Goal: Check status

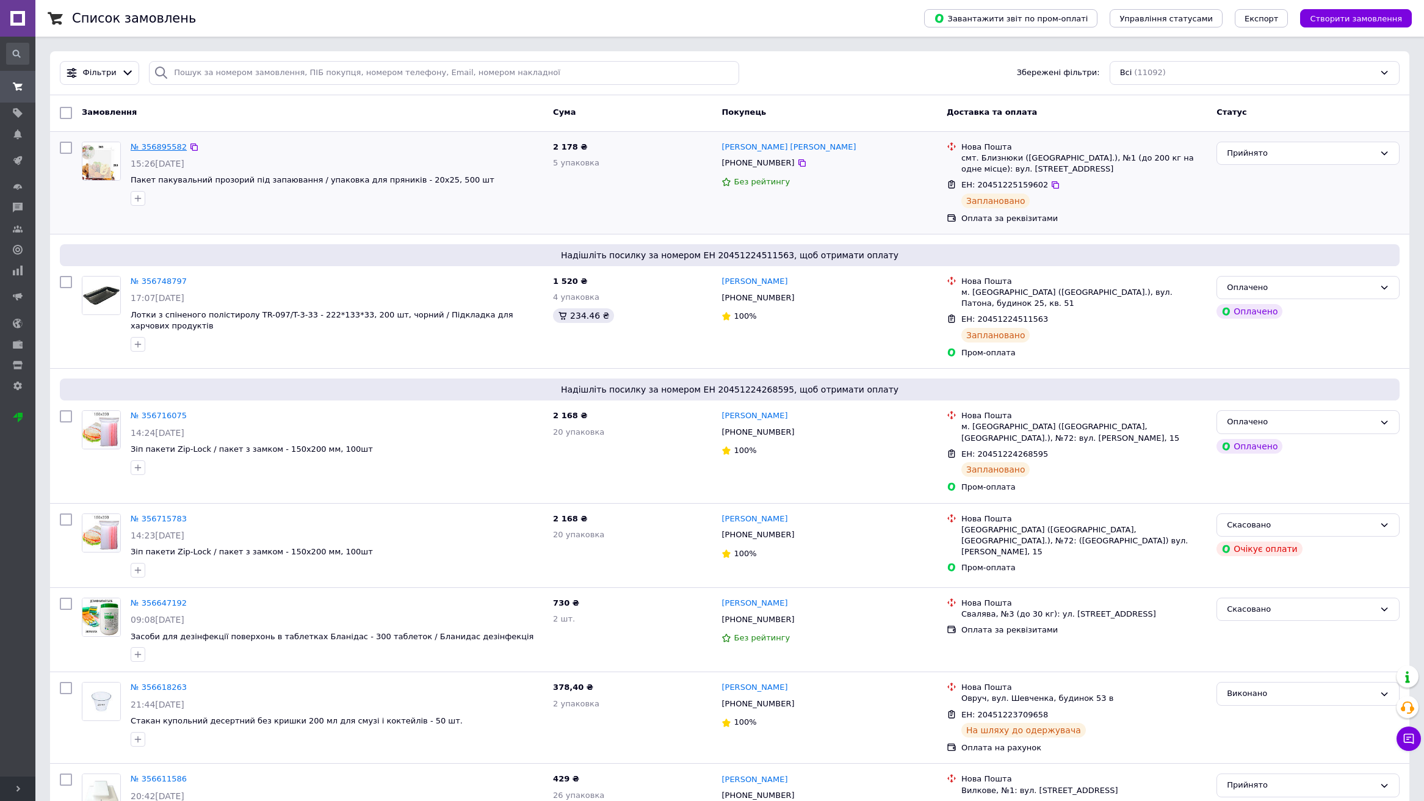
click at [159, 146] on link "№ 356895582" at bounding box center [159, 146] width 56 height 9
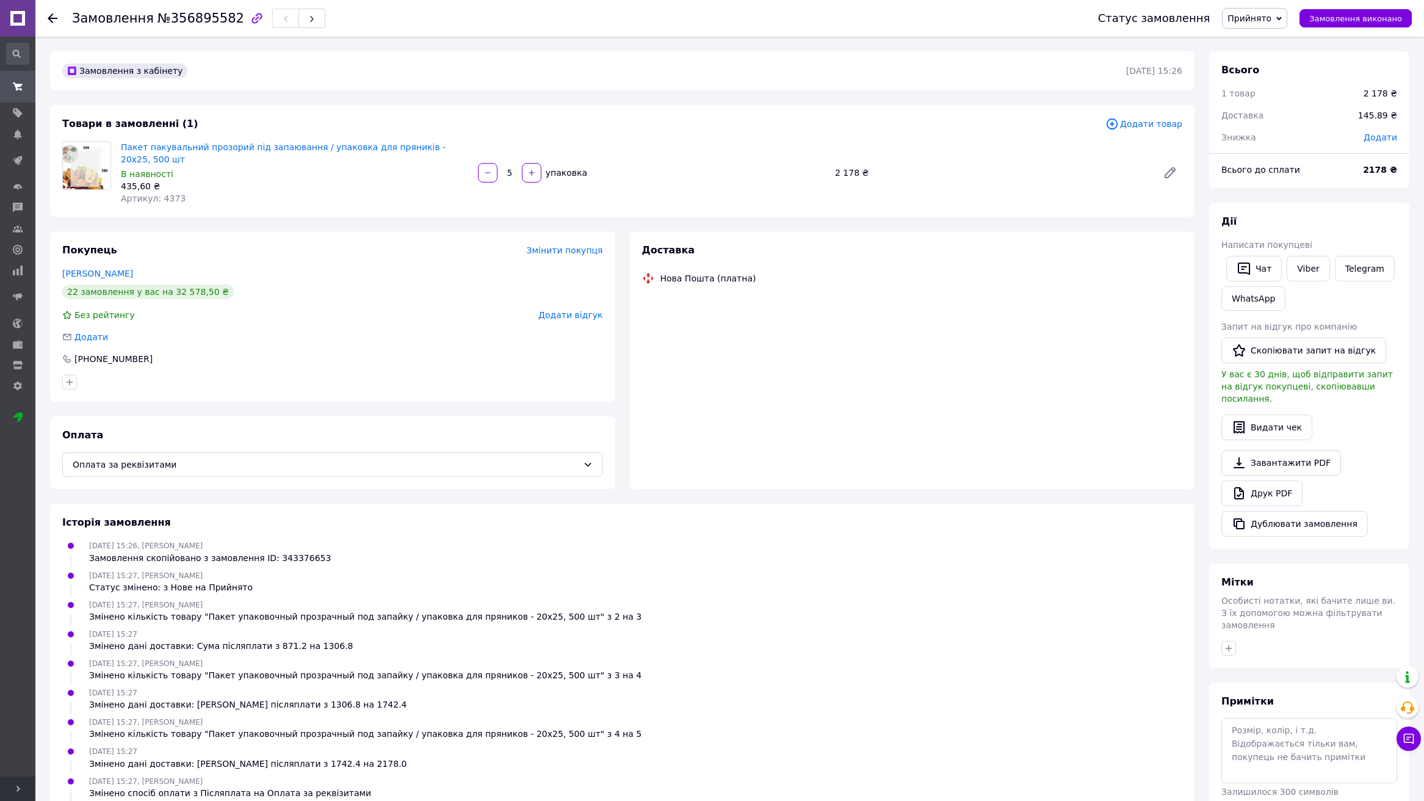
click at [454, 74] on div "Замовлення з кабінету" at bounding box center [593, 71] width 1066 height 20
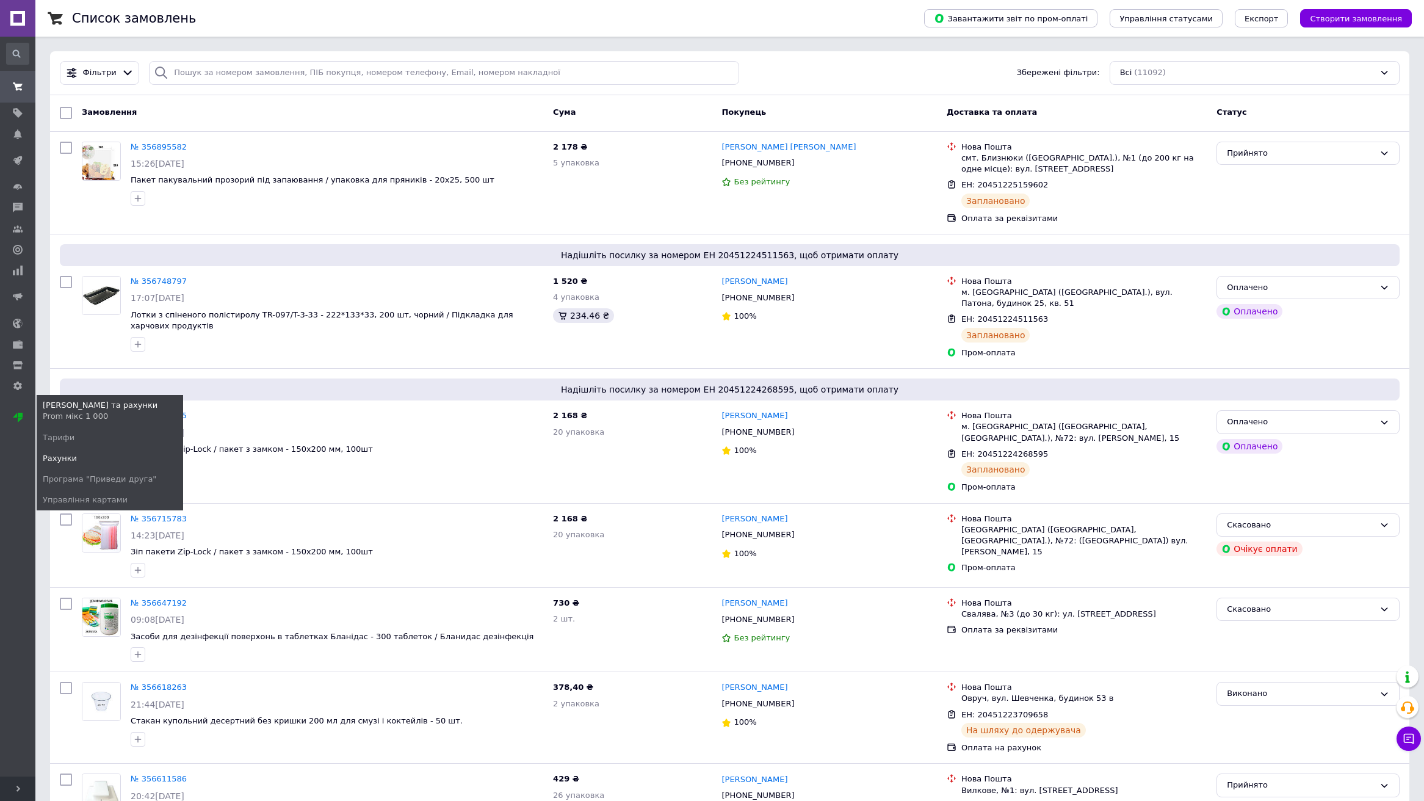
click at [67, 455] on span "Рахунки" at bounding box center [60, 458] width 34 height 11
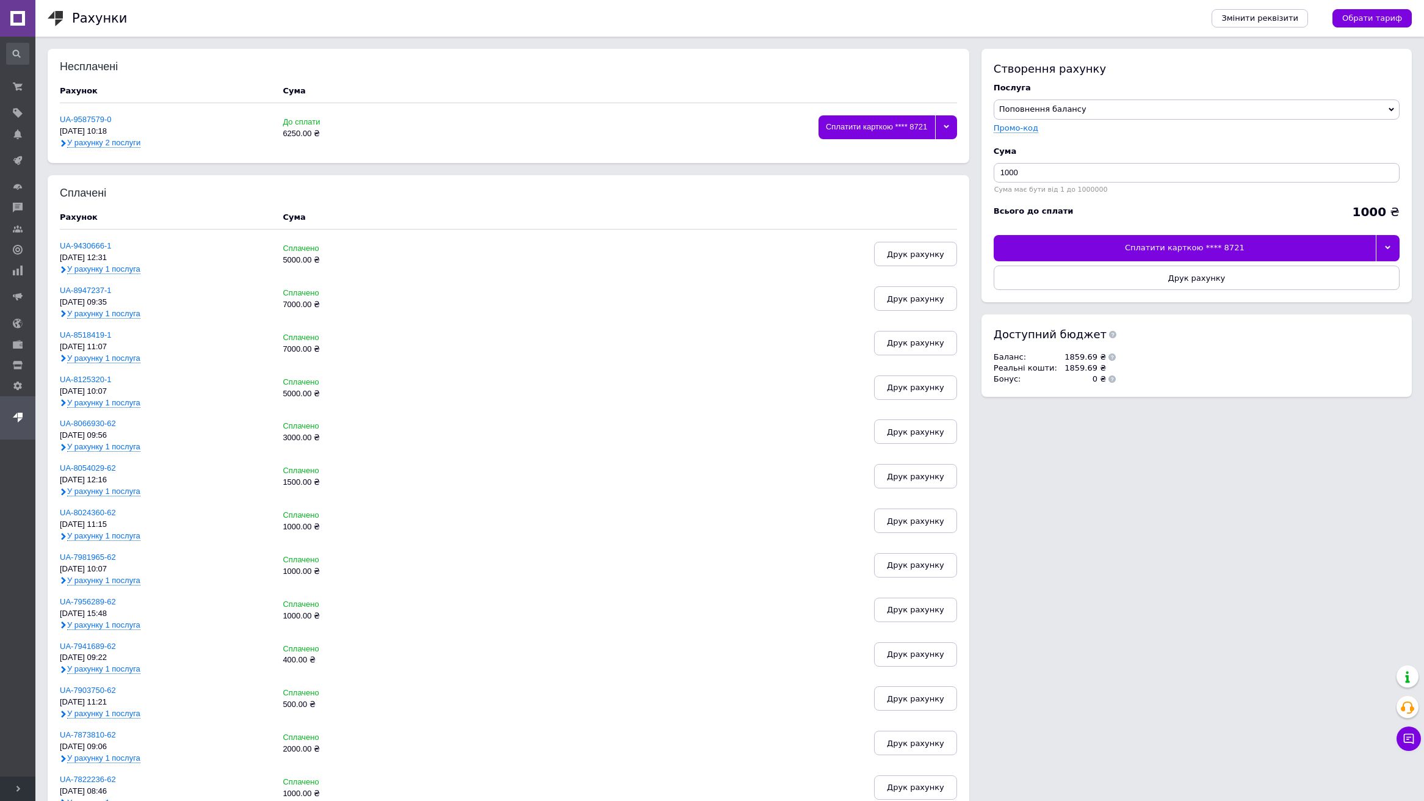
click at [62, 140] on icon at bounding box center [63, 143] width 7 height 7
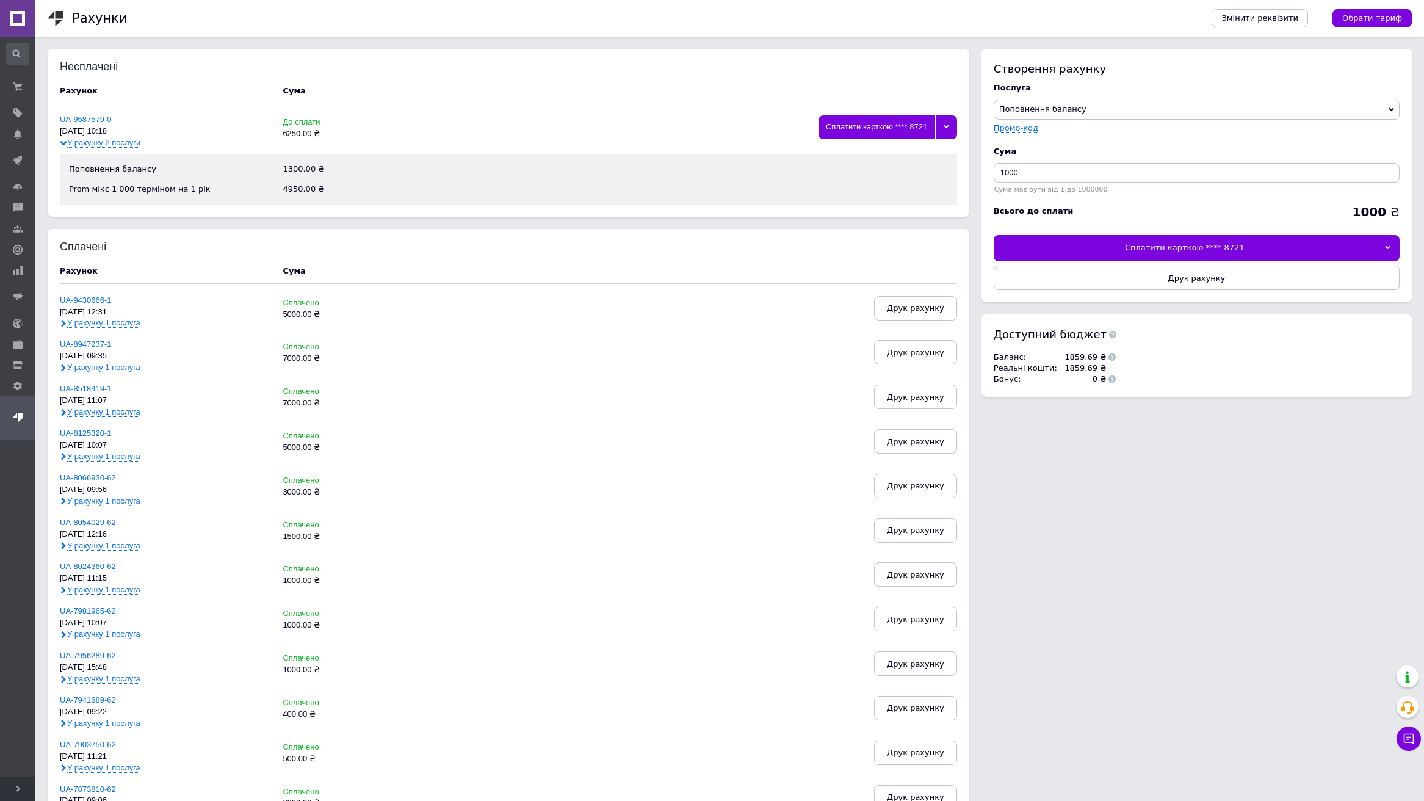
drag, startPoint x: 865, startPoint y: 84, endPoint x: 871, endPoint y: 85, distance: 6.2
click at [865, 84] on div "Несплачені Рахунок Cума UA-9587579-0 05.08.25, 10:18 У рахунку 2 послуги До спл…" at bounding box center [508, 132] width 897 height 143
click at [946, 124] on icon at bounding box center [945, 126] width 5 height 5
click at [938, 83] on div "Несплачені Рахунок Cума UA-9587579-0 05.08.25, 10:18 У рахунку 2 послуги До спл…" at bounding box center [508, 132] width 897 height 143
click at [1179, 276] on span "Друк рахунку" at bounding box center [1196, 277] width 57 height 9
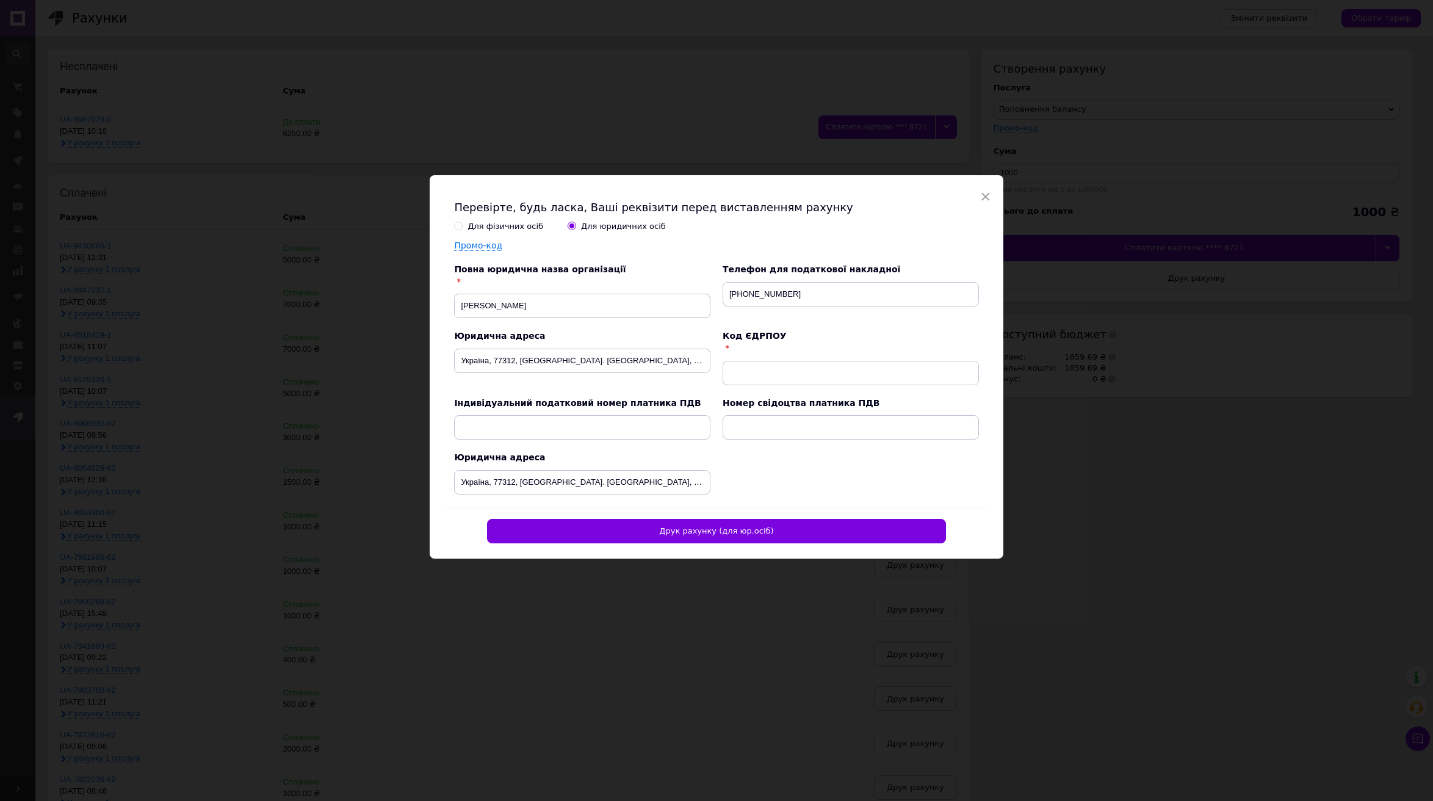
click at [982, 195] on span "×" at bounding box center [985, 196] width 11 height 21
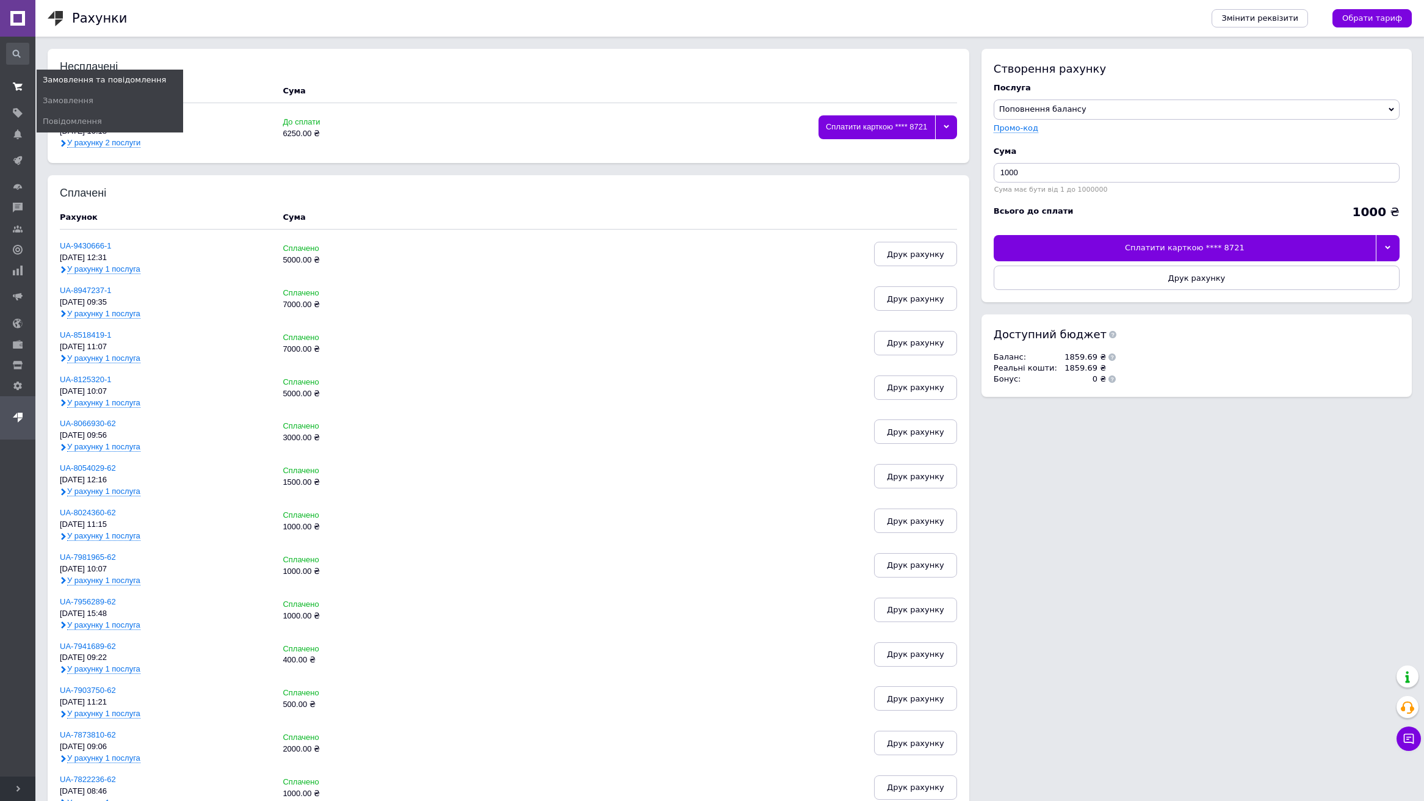
click at [15, 84] on use at bounding box center [18, 86] width 10 height 8
